Goal: Information Seeking & Learning: Find specific fact

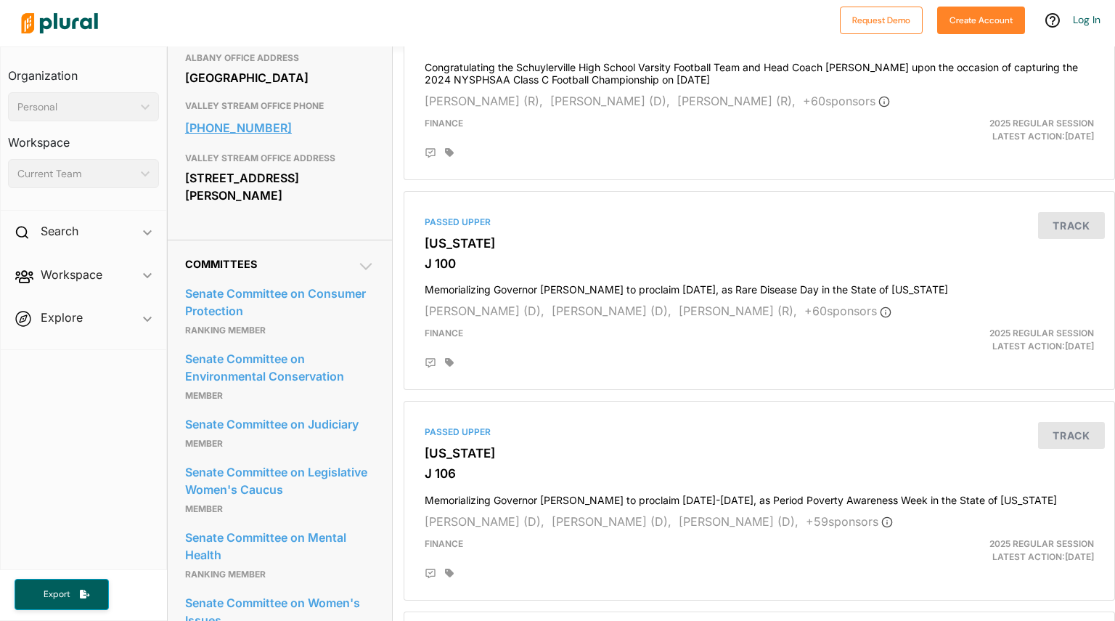
scroll to position [647, 0]
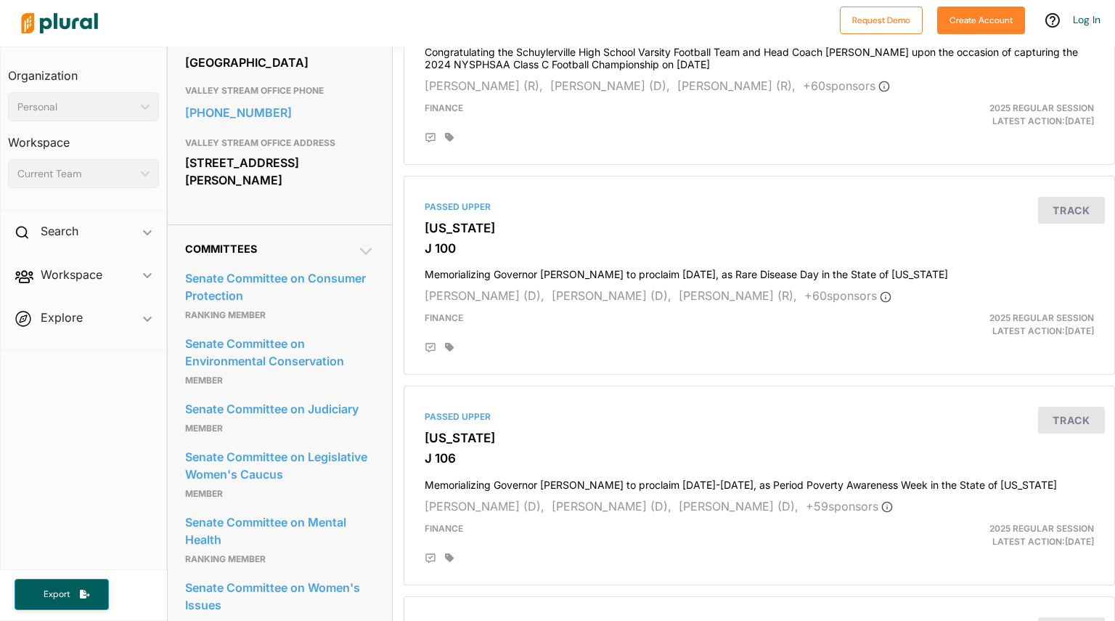
click at [159, 324] on span "Explore ic_keyboard_arrow_down Overview" at bounding box center [83, 319] width 165 height 39
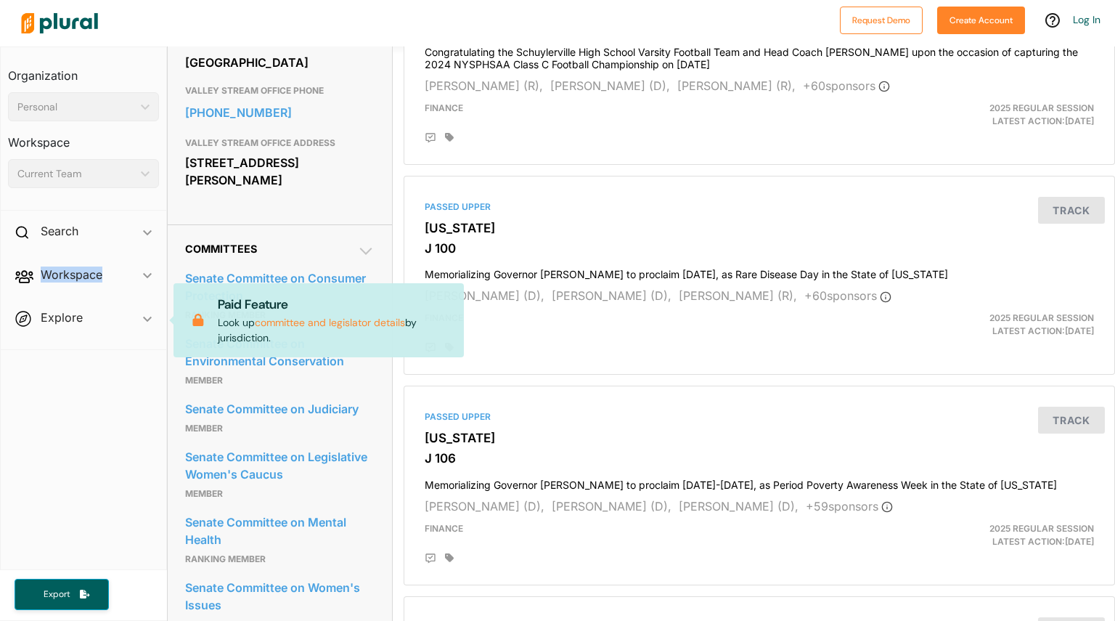
click at [159, 324] on span "Explore ic_keyboard_arrow_down Overview Paid Feature Look up committee and legi…" at bounding box center [83, 319] width 165 height 39
click at [149, 361] on nav "Organization Personal ic_keyboard_arrow_down Personal Workspace Current Team ic…" at bounding box center [83, 307] width 167 height 523
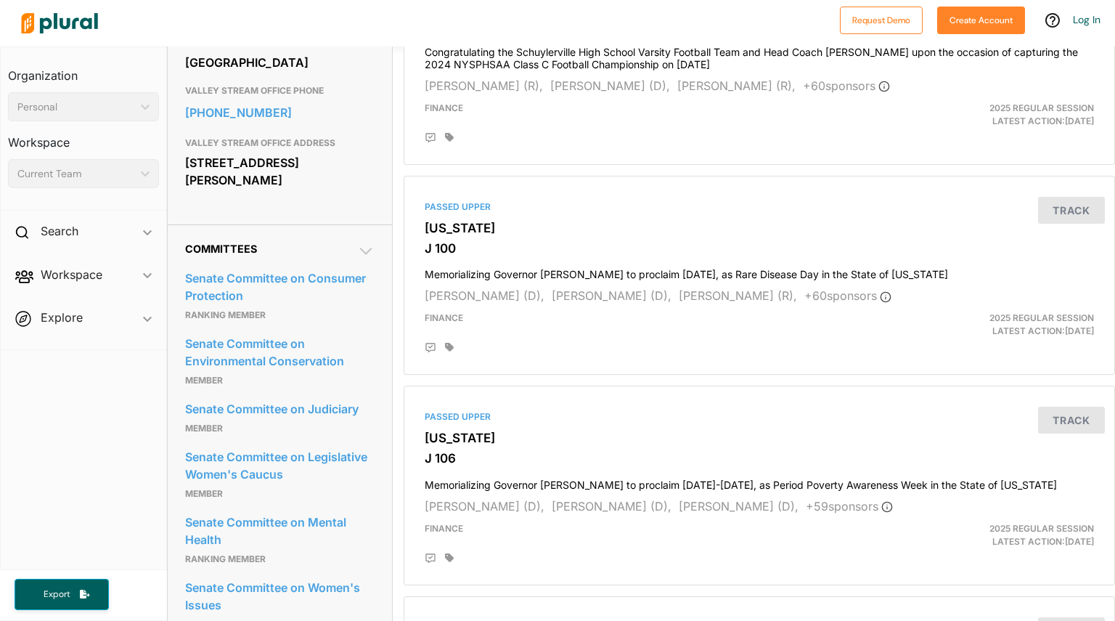
click at [268, 306] on link "Senate Committee on Consumer Protection" at bounding box center [280, 286] width 190 height 39
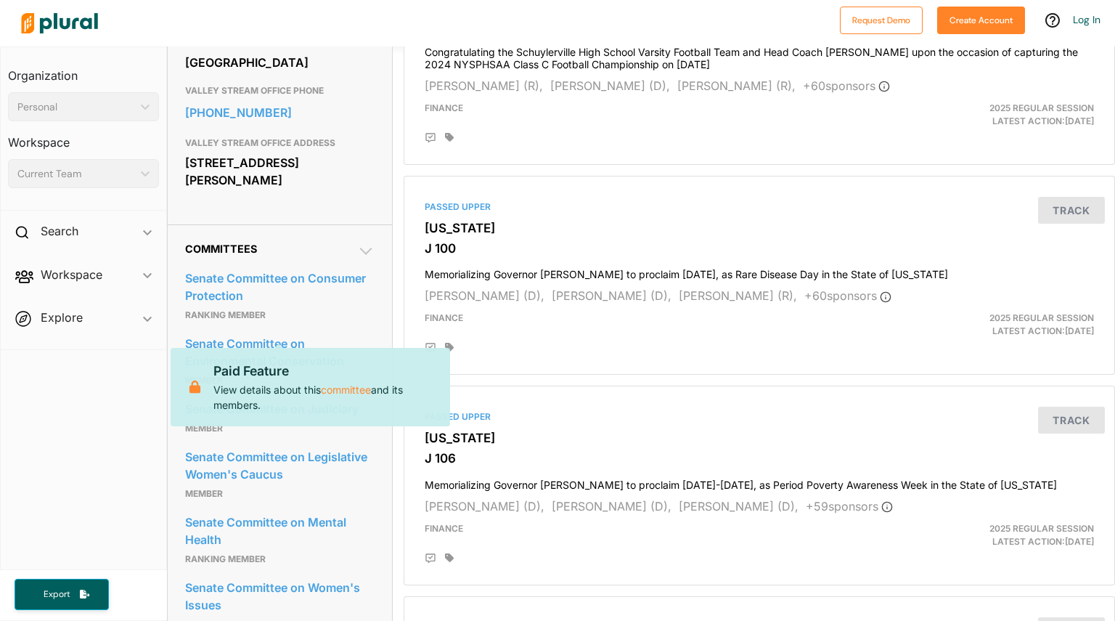
click at [292, 324] on p "ranking member" at bounding box center [280, 314] width 190 height 17
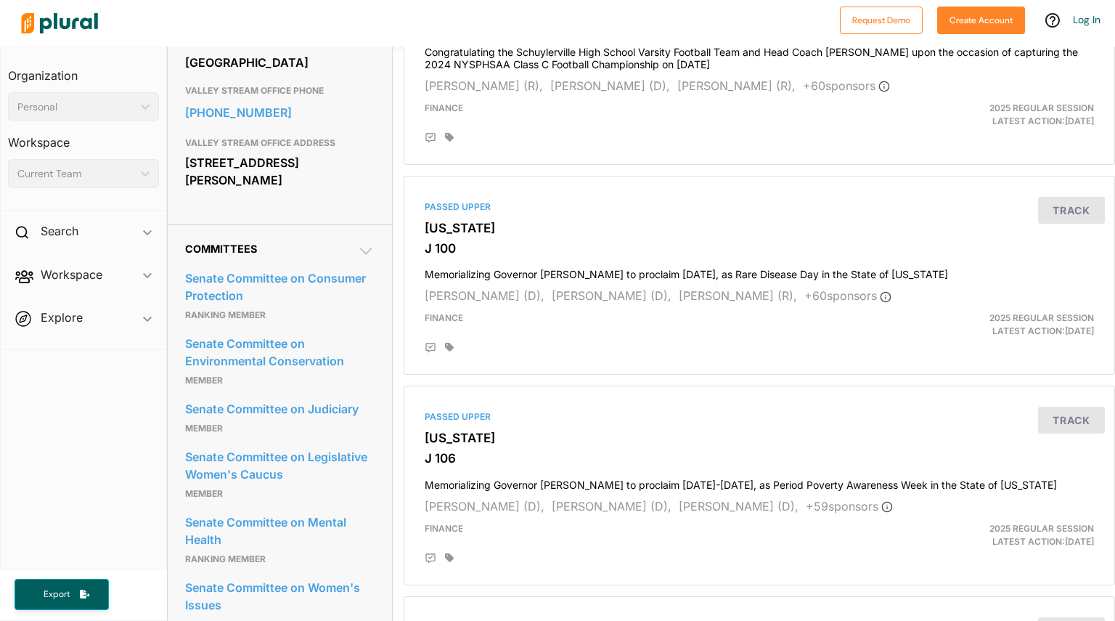
click at [292, 324] on p "ranking member" at bounding box center [280, 314] width 190 height 17
click at [282, 306] on link "Senate Committee on Consumer Protection" at bounding box center [280, 286] width 190 height 39
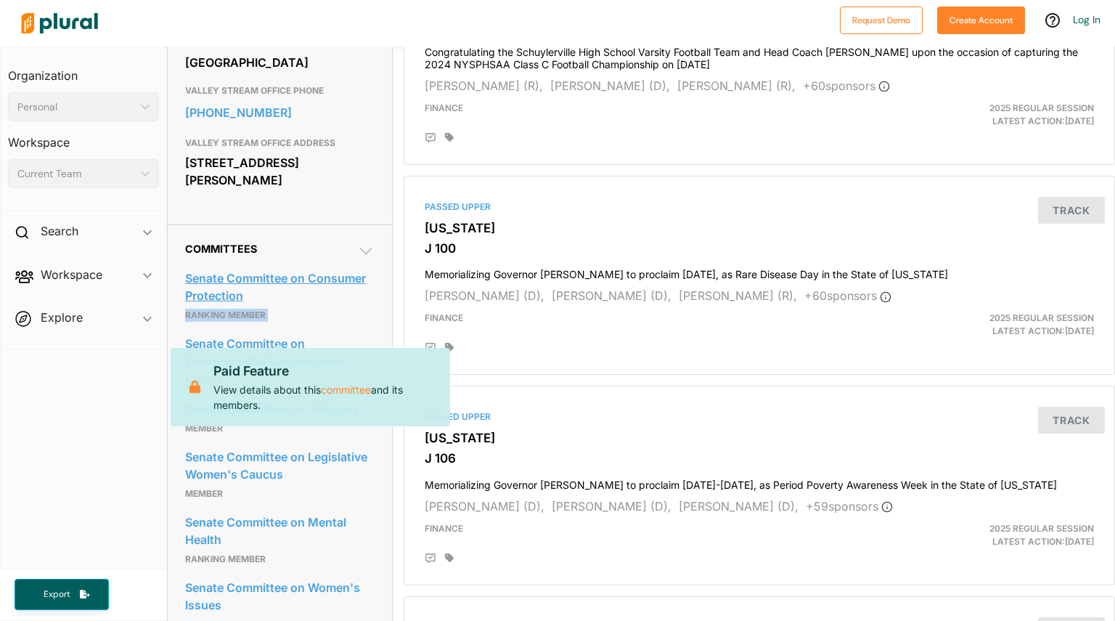
click at [282, 306] on link "Senate Committee on Consumer Protection" at bounding box center [280, 286] width 190 height 39
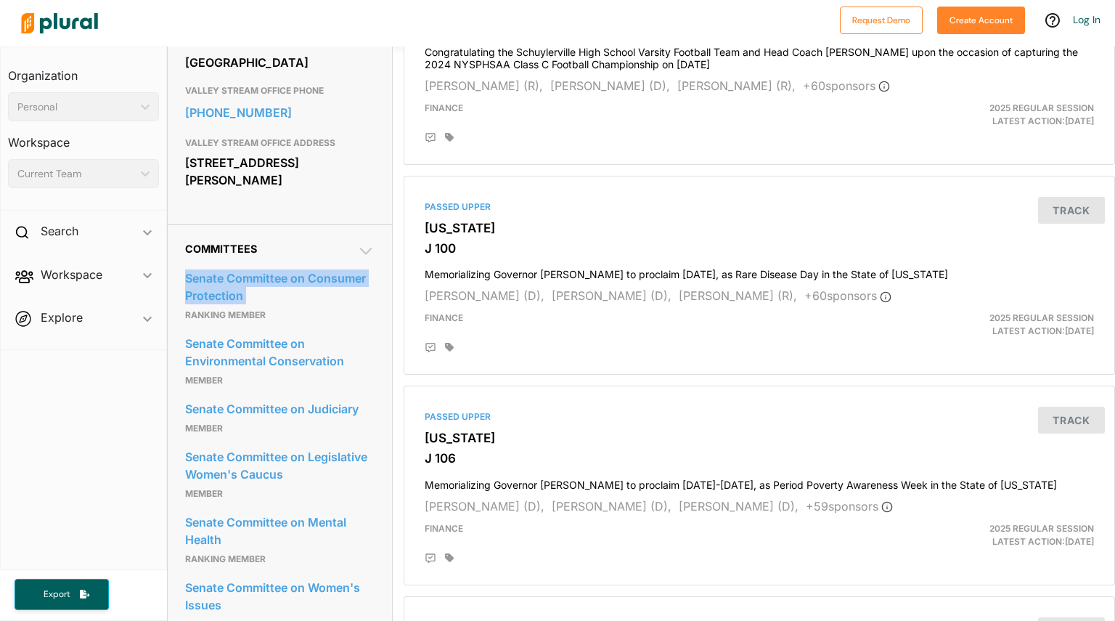
copy link "Senate Committee on Consumer Protection"
click at [364, 372] on link "Senate Committee on Environmental Conservation" at bounding box center [280, 351] width 190 height 39
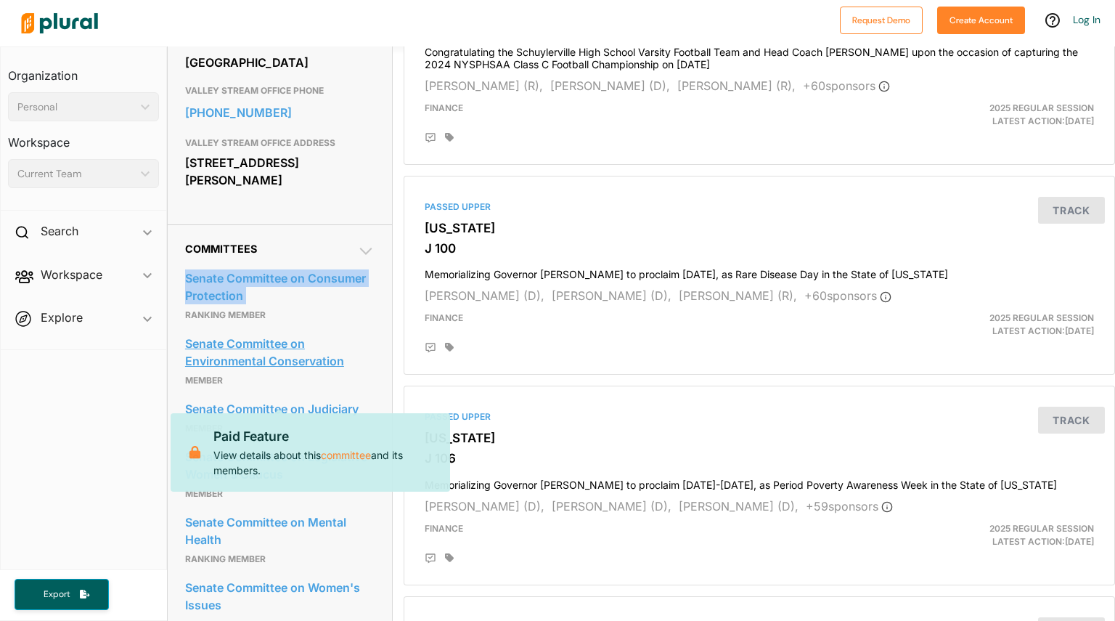
click at [364, 372] on link "Senate Committee on Environmental Conservation" at bounding box center [280, 351] width 190 height 39
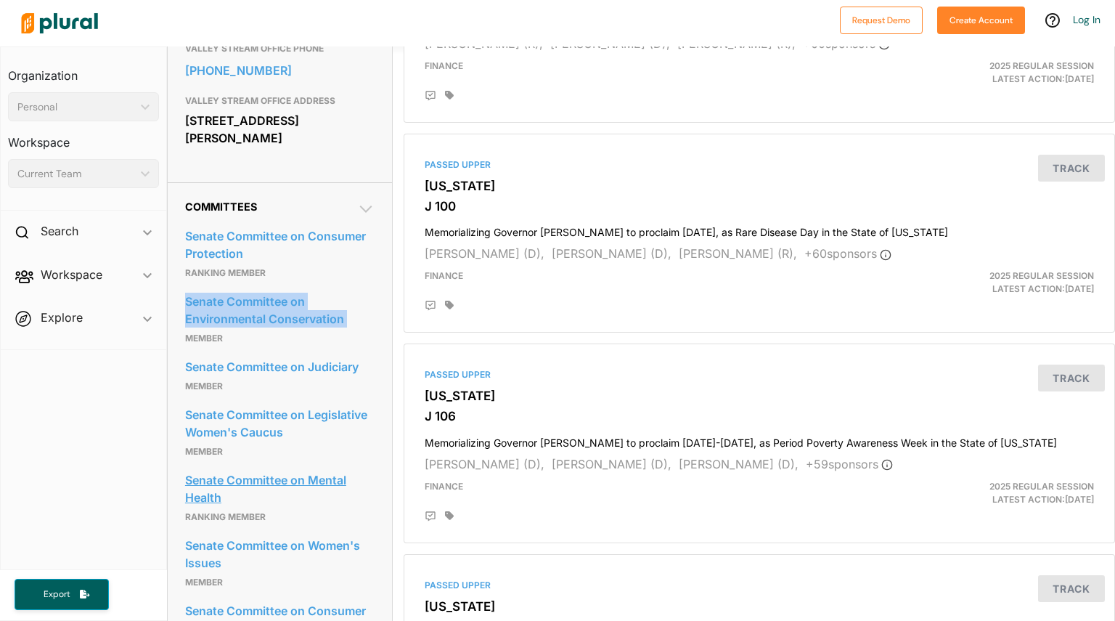
click at [262, 508] on link "Senate Committee on Mental Health" at bounding box center [280, 488] width 190 height 39
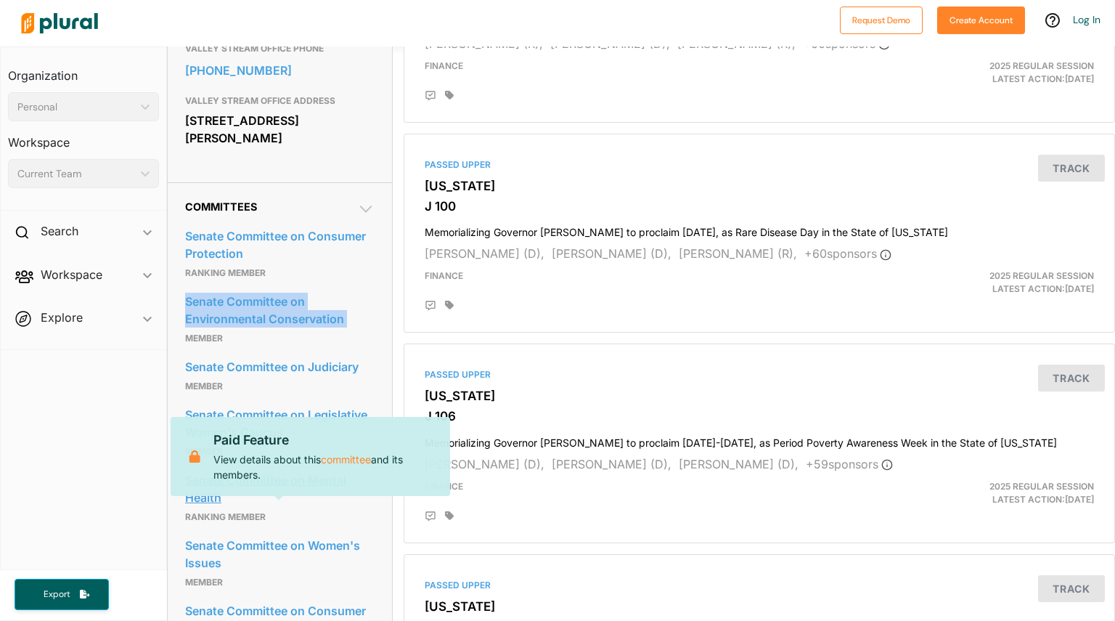
click at [277, 508] on link "Senate Committee on Mental Health" at bounding box center [280, 488] width 190 height 39
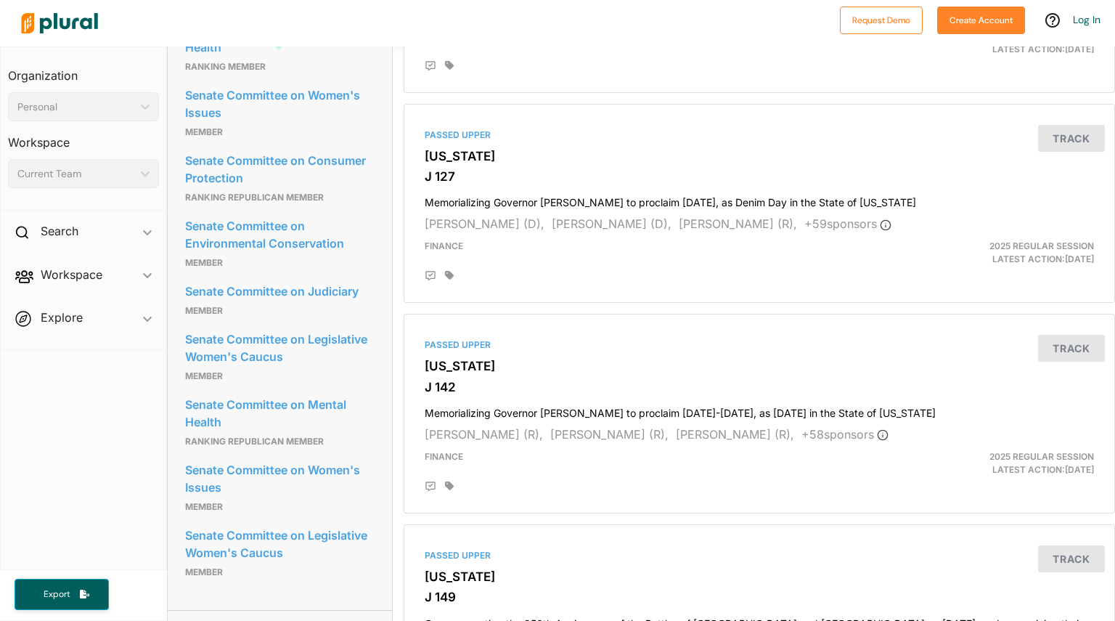
scroll to position [1143, 0]
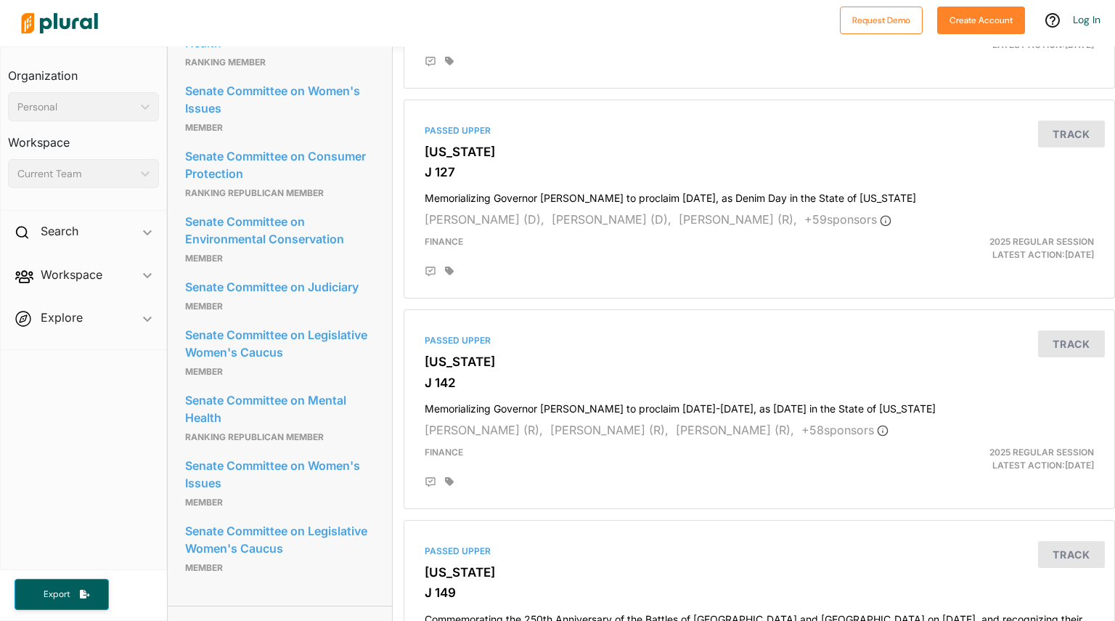
click at [376, 441] on div "Committees Senate Committee on Consumer Protection ranking member Senate Commit…" at bounding box center [280, 166] width 225 height 877
copy link "Senate Committee on Mental Health"
click at [155, 381] on nav "Organization Personal ic_keyboard_arrow_down Personal Workspace Current Team ic…" at bounding box center [83, 307] width 167 height 523
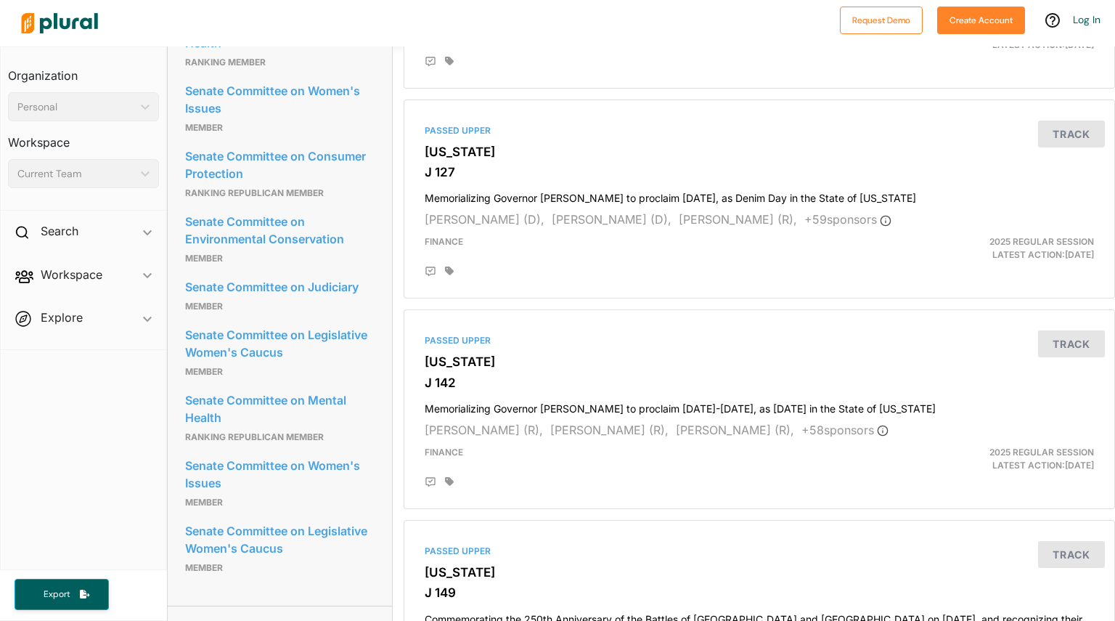
click at [155, 381] on nav "Organization Personal ic_keyboard_arrow_down Personal Workspace Current Team ic…" at bounding box center [83, 307] width 167 height 523
click at [179, 379] on div "Committees Senate Committee on Consumer Protection ranking member Senate Commit…" at bounding box center [280, 166] width 225 height 877
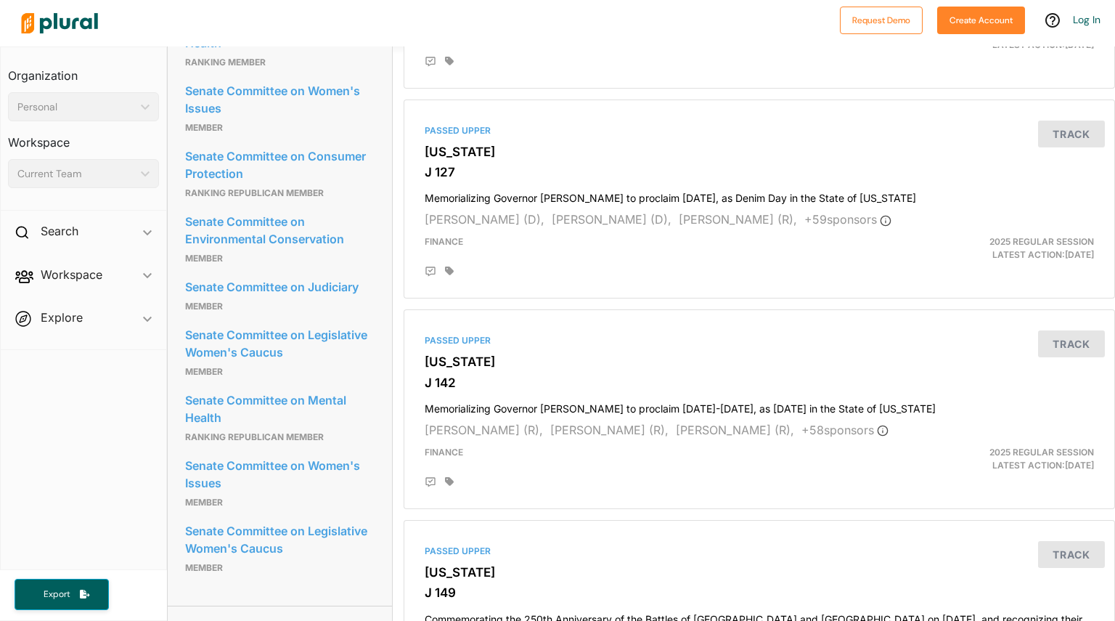
click at [379, 314] on div "Committees Senate Committee on Consumer Protection ranking member Senate Commit…" at bounding box center [280, 166] width 225 height 877
copy link "Senate Committee on Judiciary"
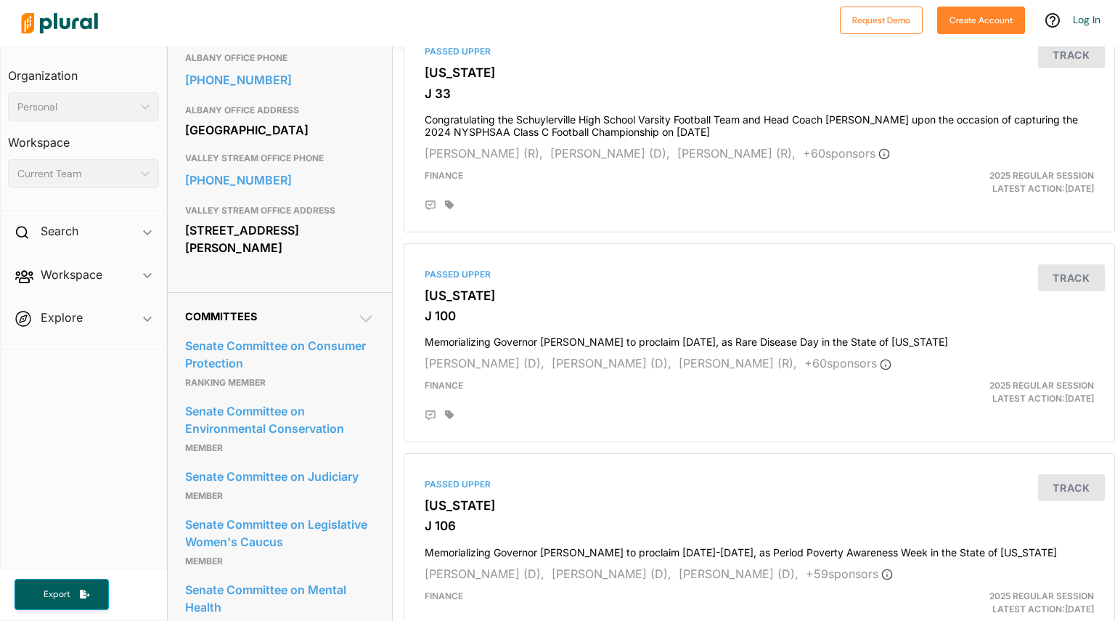
scroll to position [576, 0]
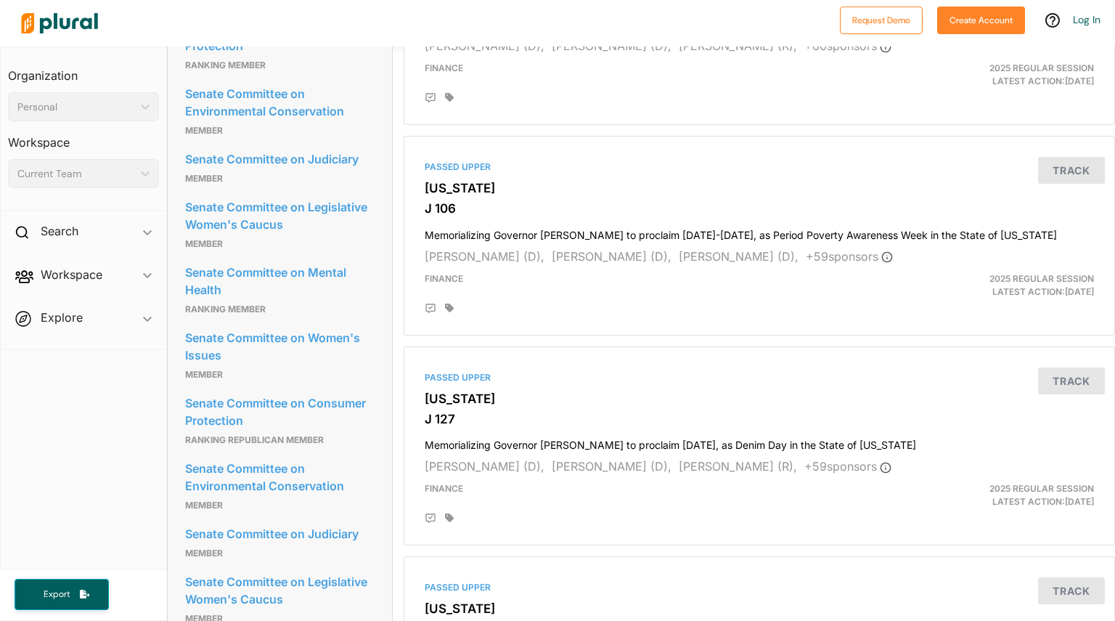
scroll to position [869, 0]
